Goal: Information Seeking & Learning: Learn about a topic

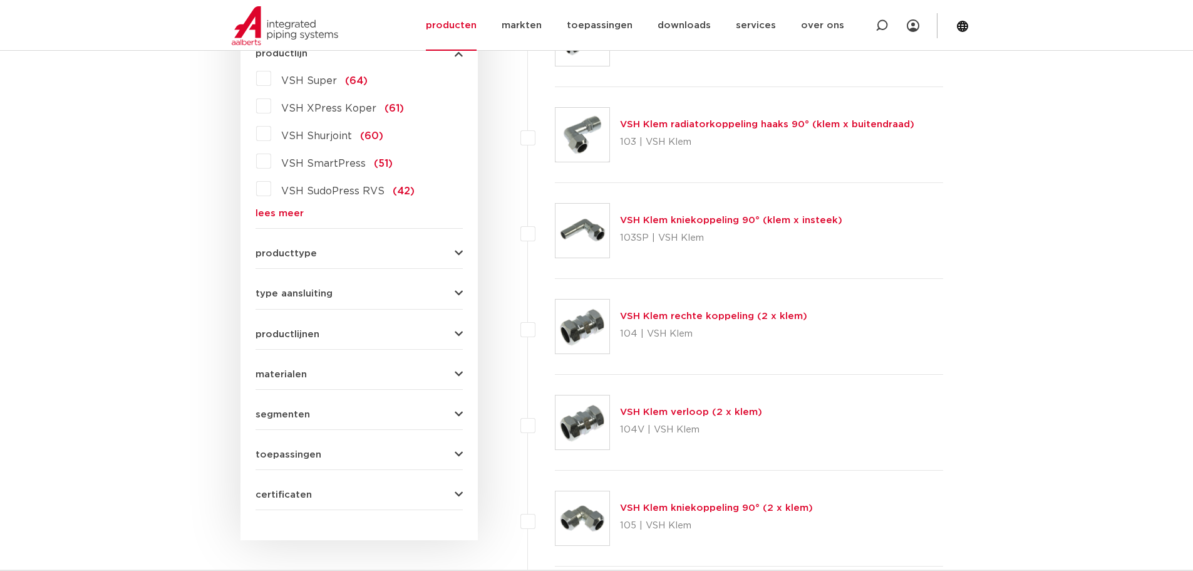
scroll to position [313, 0]
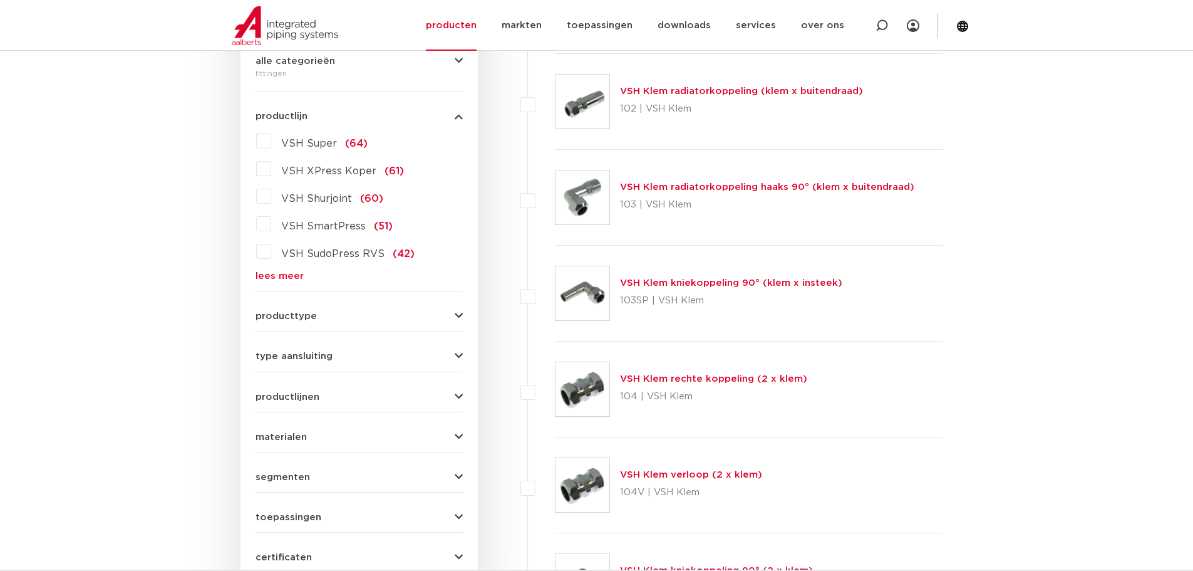
click at [316, 145] on span "VSH Super" at bounding box center [309, 143] width 56 height 10
click at [0, 0] on input "VSH Super (64)" at bounding box center [0, 0] width 0 height 0
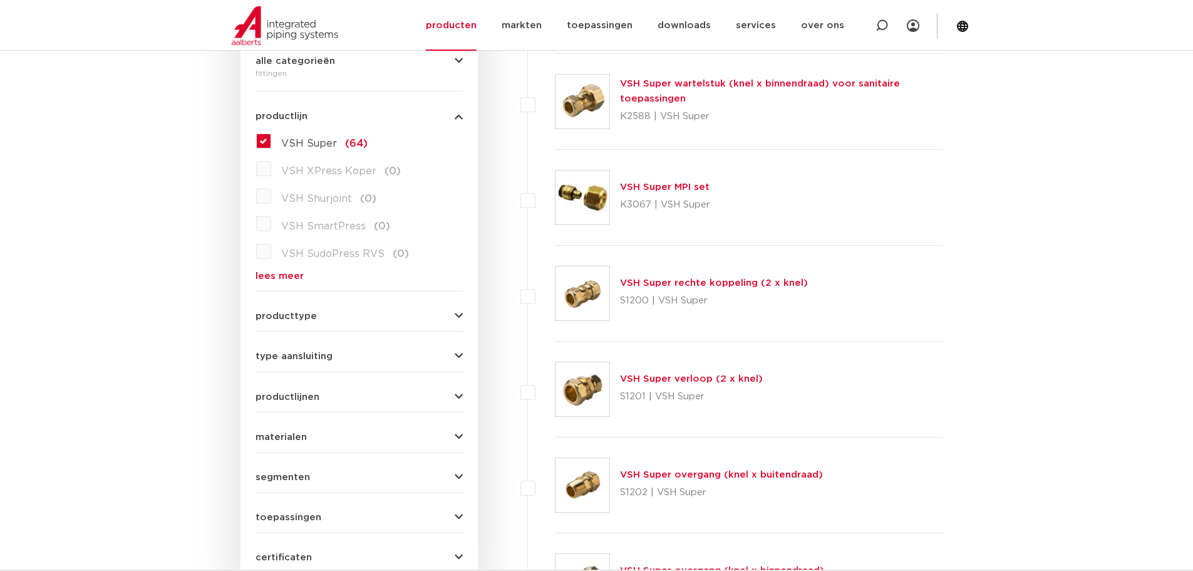
scroll to position [313, 0]
click at [683, 380] on link "VSH Super verloop (2 x knel)" at bounding box center [691, 378] width 143 height 9
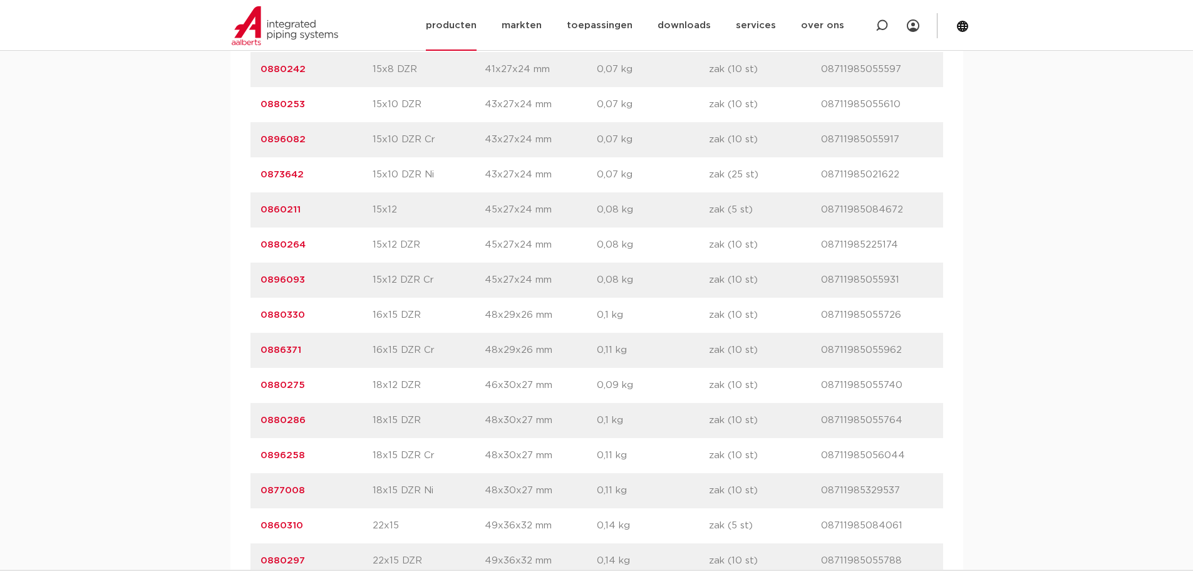
scroll to position [1127, 0]
